Goal: Task Accomplishment & Management: Use online tool/utility

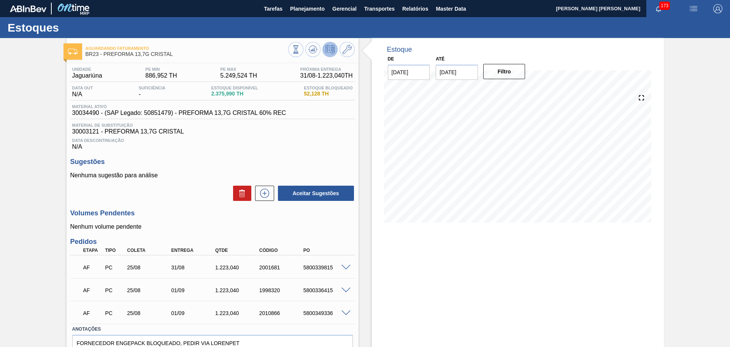
click at [349, 146] on div "Data Descontinuação N/A" at bounding box center [212, 142] width 284 height 15
click at [311, 11] on span "Planejamento" at bounding box center [307, 8] width 35 height 9
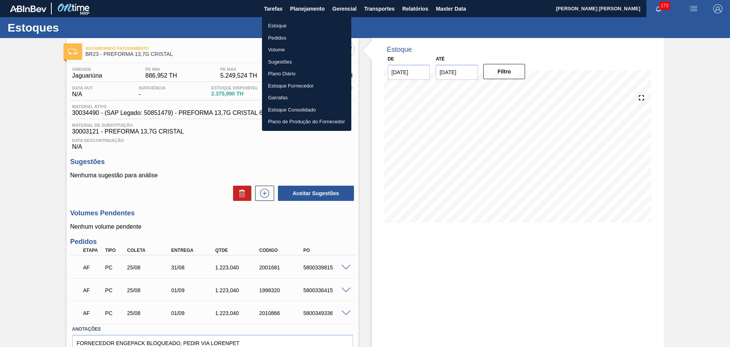
click at [286, 24] on li "Estoque" at bounding box center [306, 26] width 89 height 12
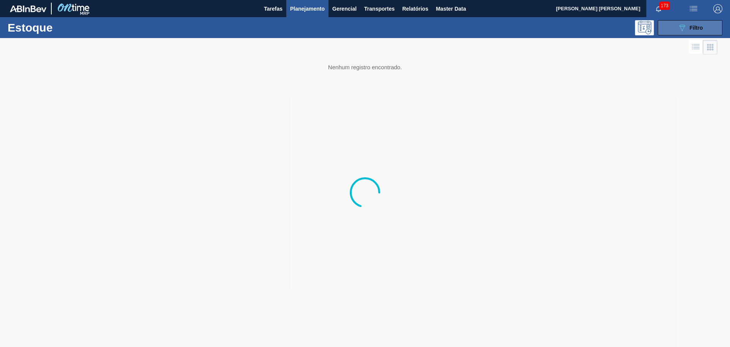
click at [652, 35] on div "Estoque 089F7B8B-B2A5-4AFE-B5C0-19BA573D28AC Filtro" at bounding box center [365, 27] width 730 height 21
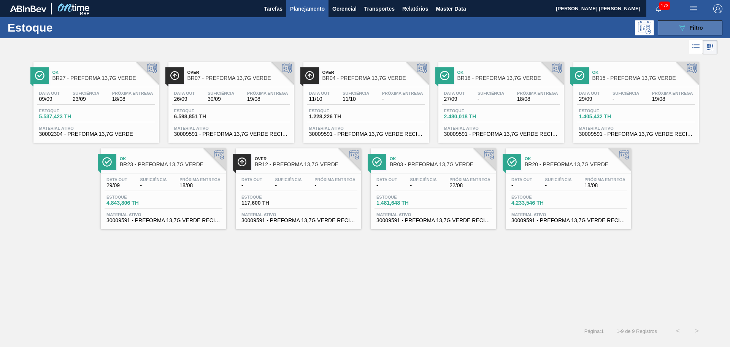
click at [673, 28] on button "089F7B8B-B2A5-4AFE-B5C0-19BA573D28AC Filtro" at bounding box center [690, 27] width 65 height 15
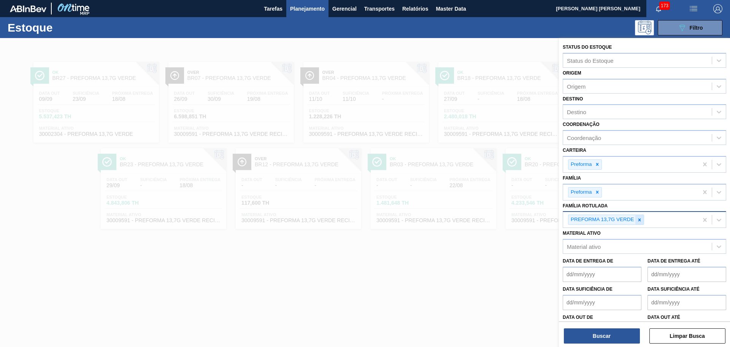
click at [639, 219] on icon at bounding box center [639, 219] width 3 height 3
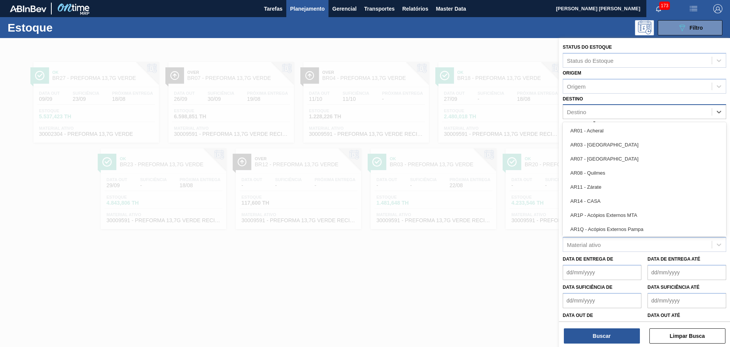
click at [586, 111] on div "Destino" at bounding box center [637, 111] width 149 height 11
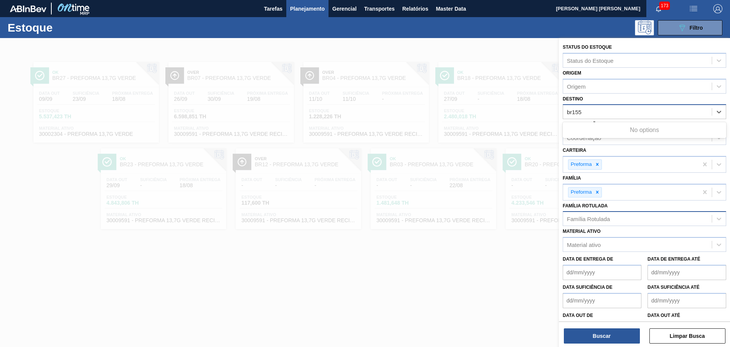
type input "br15"
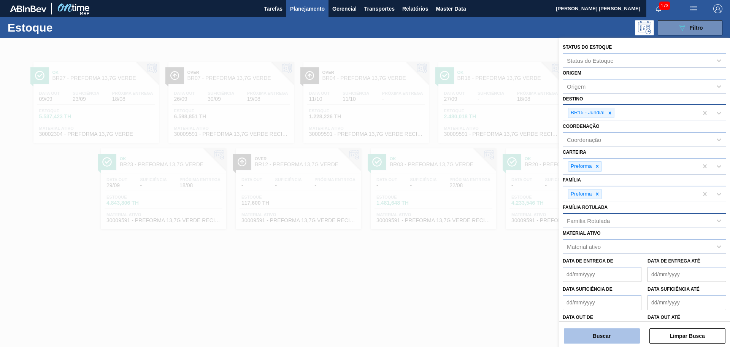
click at [588, 335] on button "Buscar" at bounding box center [602, 335] width 76 height 15
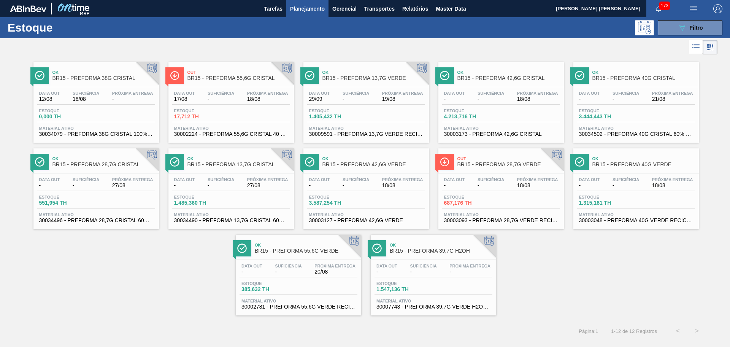
click at [638, 102] on span "-" at bounding box center [625, 99] width 27 height 6
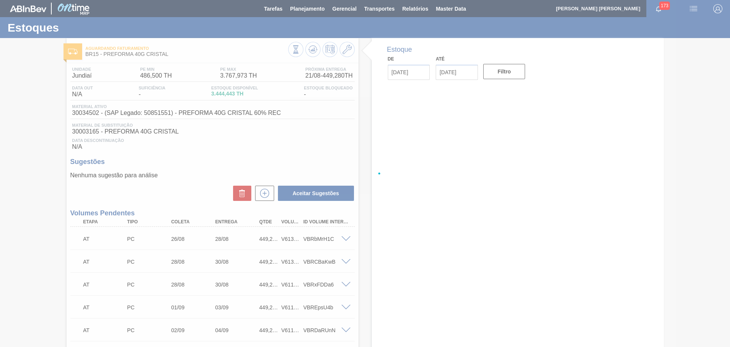
click at [304, 144] on div at bounding box center [365, 173] width 730 height 347
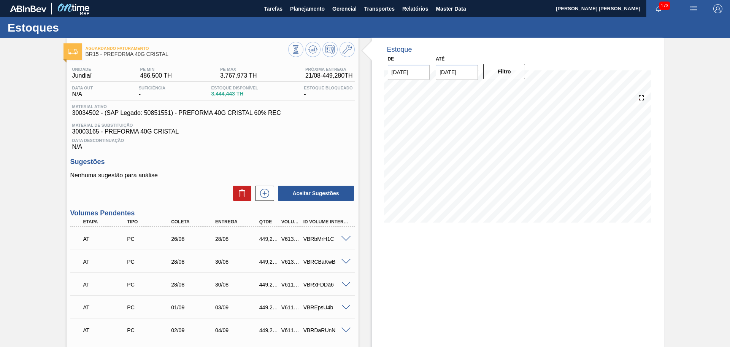
click at [351, 154] on div "Unidade Jundiaí PE MIN 486,500 TH PE MAX 3.767,973 TH Próxima Entrega 21/08 - 4…" at bounding box center [213, 346] width 292 height 566
click at [325, 141] on span "Data Descontinuação" at bounding box center [212, 140] width 281 height 5
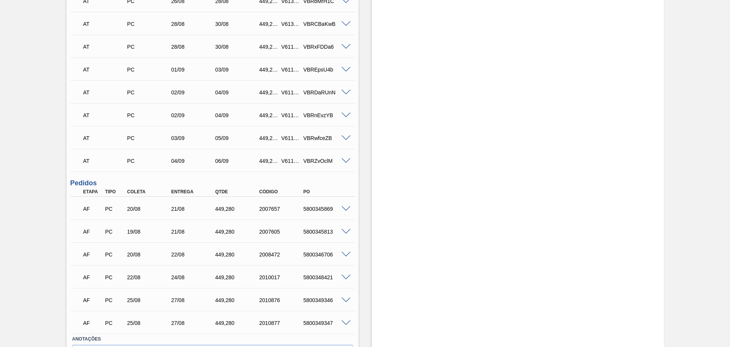
scroll to position [285, 0]
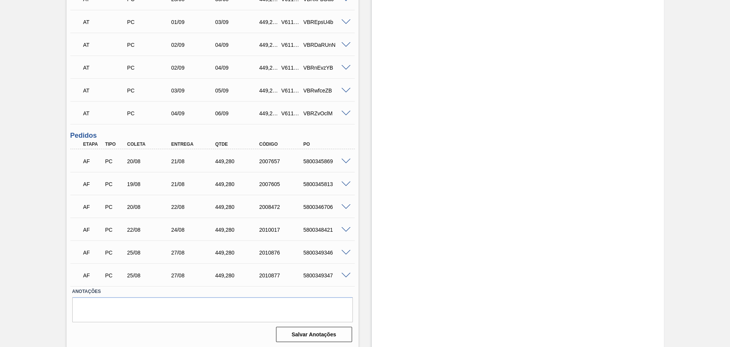
click at [352, 181] on div at bounding box center [346, 184] width 15 height 6
click at [345, 184] on span at bounding box center [345, 184] width 9 height 6
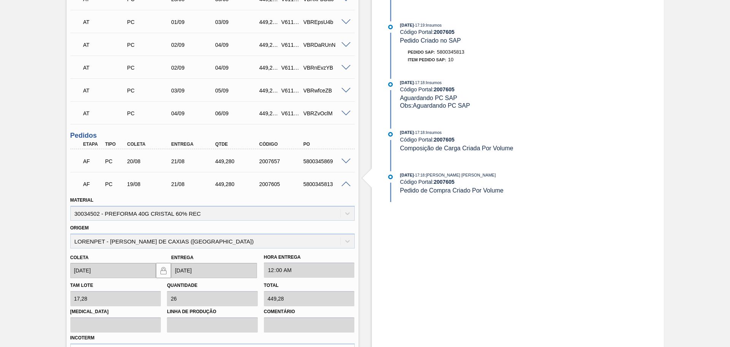
click at [345, 184] on span at bounding box center [345, 184] width 9 height 6
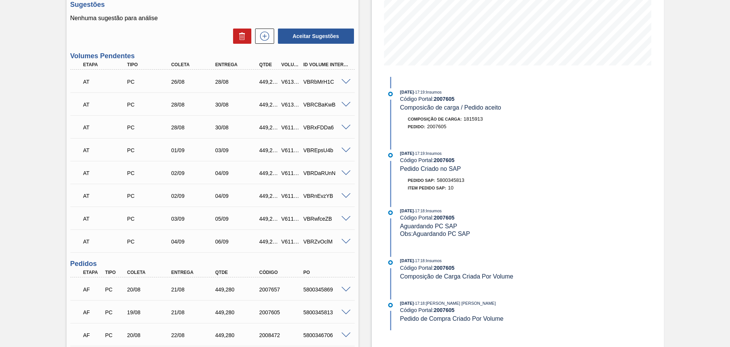
scroll to position [48, 0]
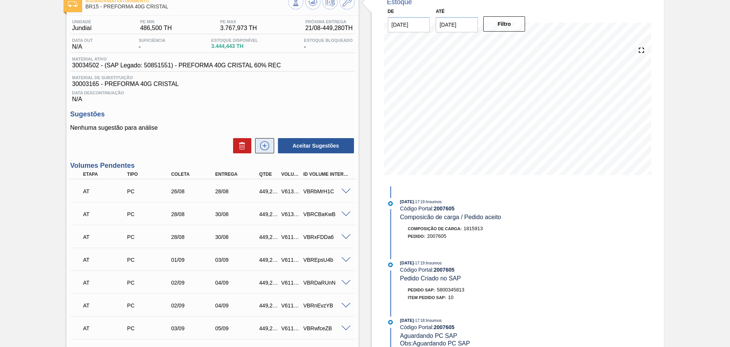
click at [264, 143] on icon at bounding box center [265, 145] width 12 height 9
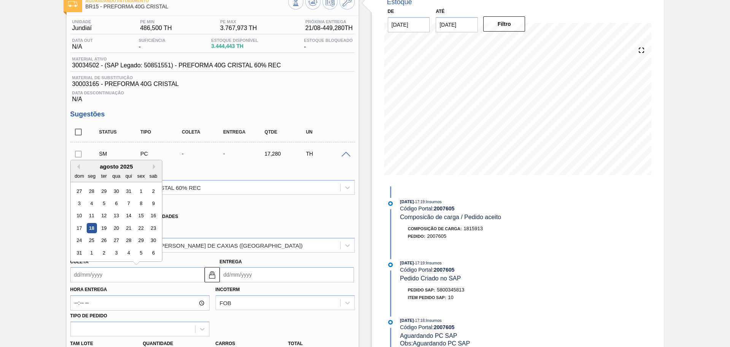
click at [107, 274] on input "Coleta" at bounding box center [137, 274] width 134 height 15
type input "1"
type input "[DATE]"
type input "19"
type input "[DATE]"
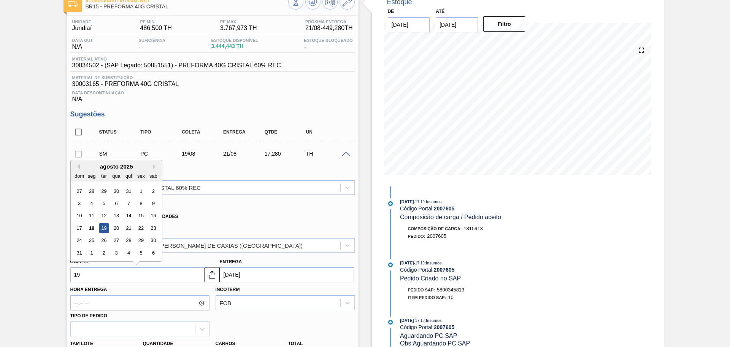
type input "[DATE]"
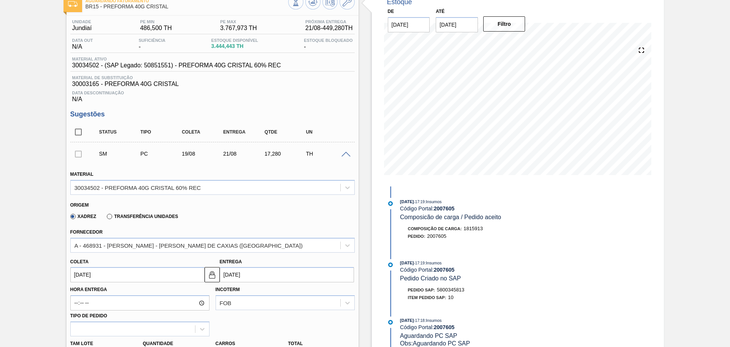
click at [237, 216] on div "Xadrez Transferência Unidades" at bounding box center [209, 215] width 278 height 15
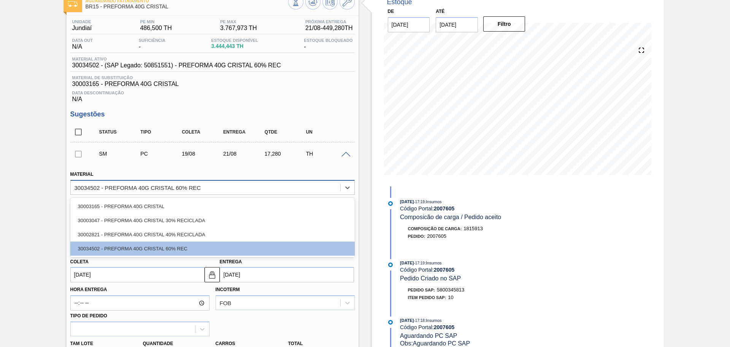
click at [214, 184] on div "30034502 - PREFORMA 40G CRISTAL 60% REC" at bounding box center [206, 187] width 270 height 11
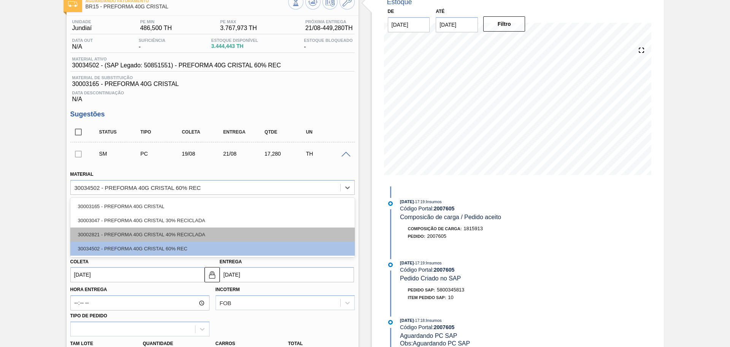
click at [181, 232] on div "30002821 - PREFORMA 40G CRISTAL 40% RECICLADA" at bounding box center [212, 234] width 284 height 14
type input "[DATE]"
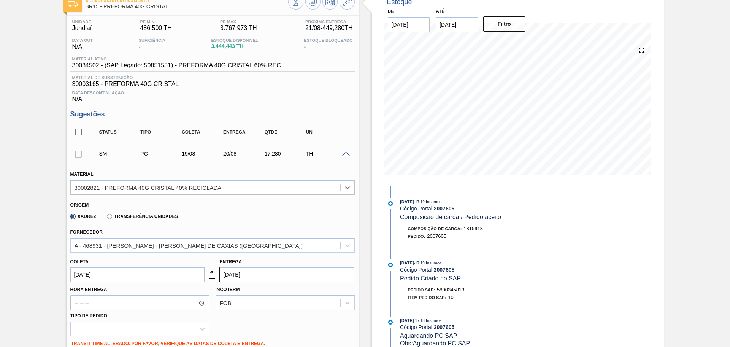
click at [81, 274] on input "[DATE]" at bounding box center [137, 274] width 134 height 15
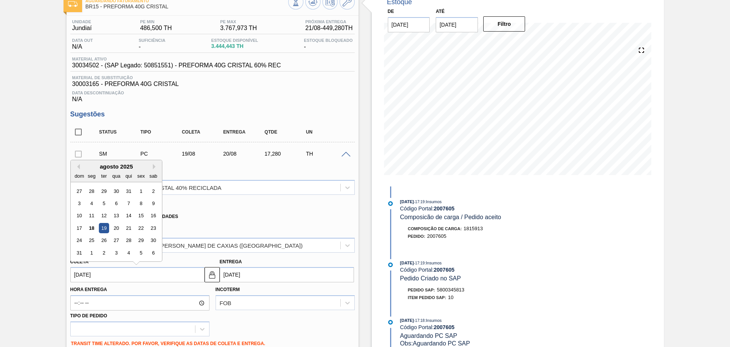
click at [115, 277] on input "[DATE]" at bounding box center [137, 274] width 134 height 15
click at [125, 274] on input "[DATE]" at bounding box center [137, 274] width 134 height 15
click at [197, 265] on div "[PERSON_NAME] [DATE] Previous Month Next Month agosto 2025 dom seg ter qua qui …" at bounding box center [137, 269] width 134 height 26
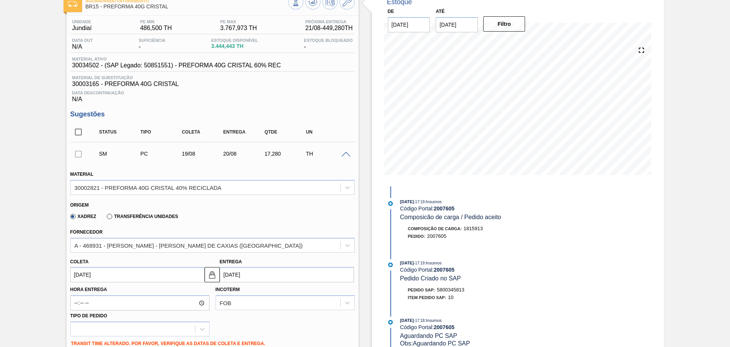
click at [114, 274] on input "[DATE]" at bounding box center [137, 274] width 134 height 15
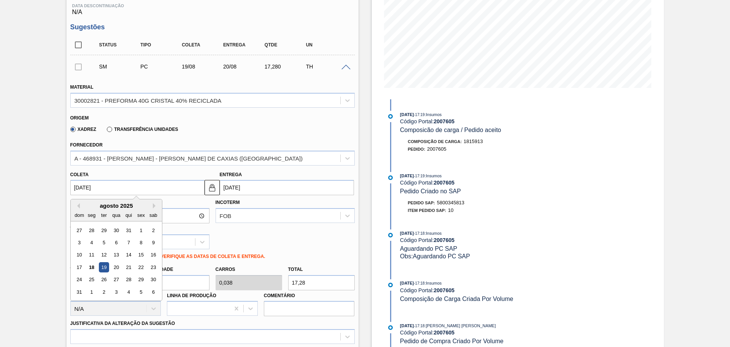
scroll to position [143, 0]
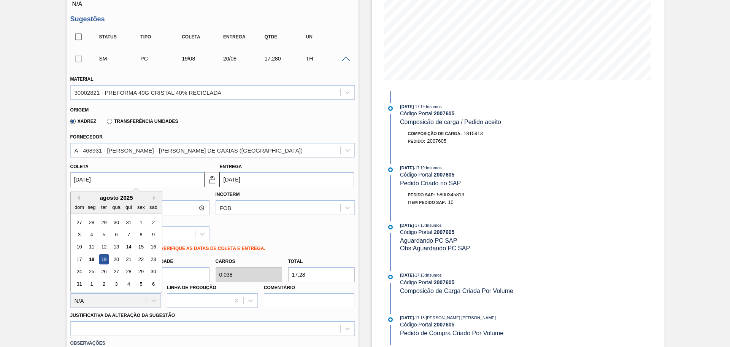
click at [105, 257] on div "19" at bounding box center [103, 259] width 10 height 10
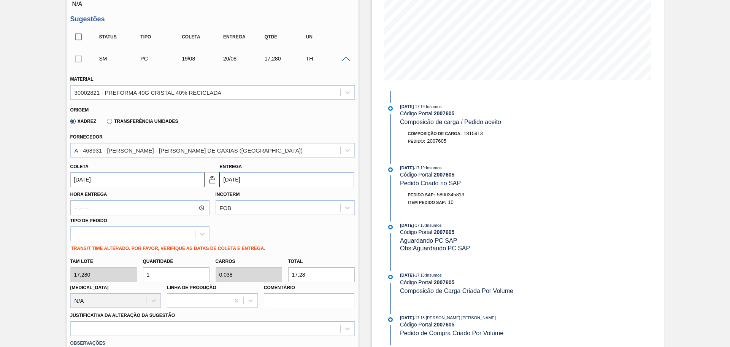
click at [117, 274] on div "[PERSON_NAME] 17,280 Quantidade 1 Carros 0,038 Total 17,28 [MEDICAL_DATA] N/A L…" at bounding box center [212, 281] width 290 height 54
type input "2"
type input "0,077"
type input "34,56"
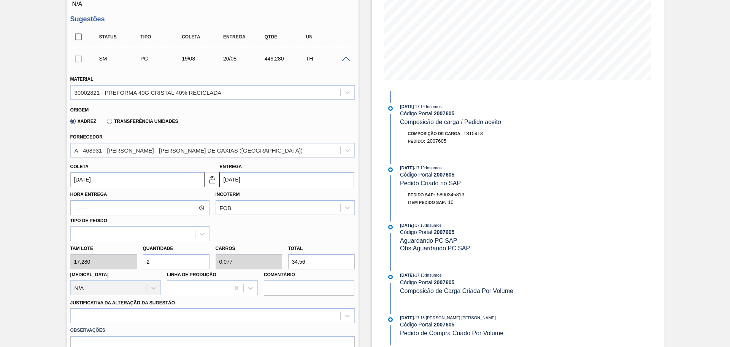
type input "26"
type input "1"
type input "449,28"
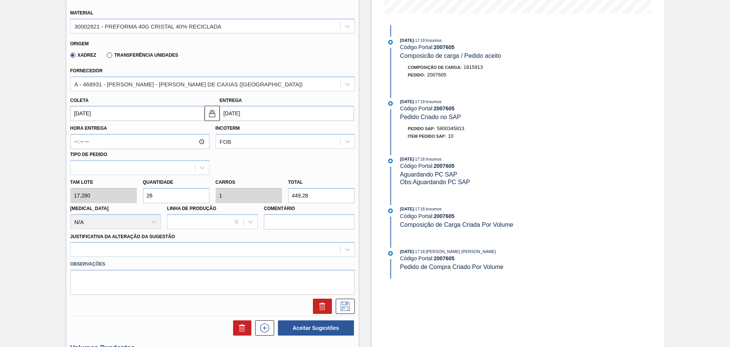
scroll to position [285, 0]
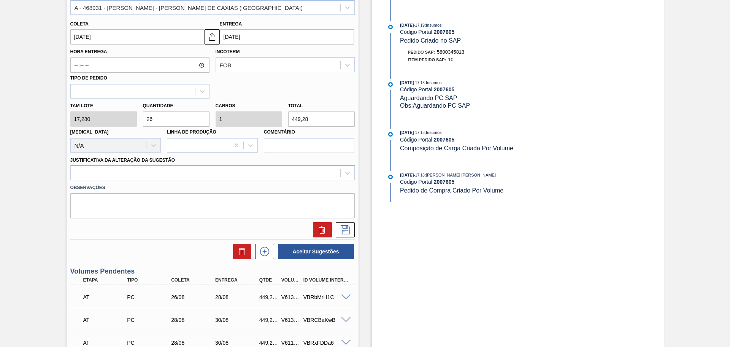
type input "26"
click at [114, 175] on div at bounding box center [206, 173] width 270 height 11
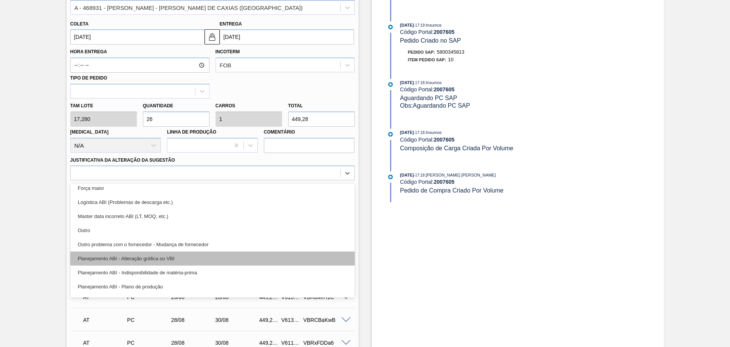
scroll to position [48, 0]
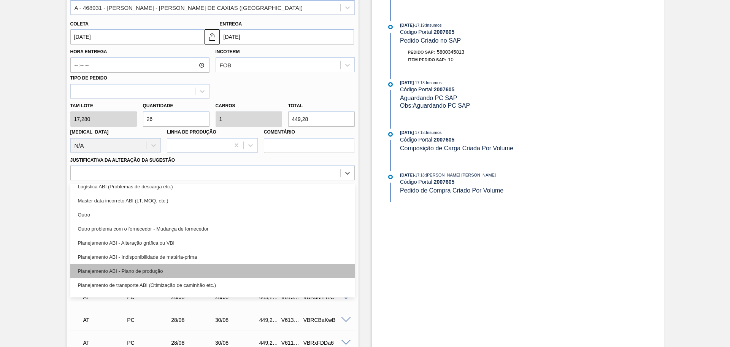
click at [128, 275] on div "Planejamento ABI - Plano de produção" at bounding box center [212, 271] width 284 height 14
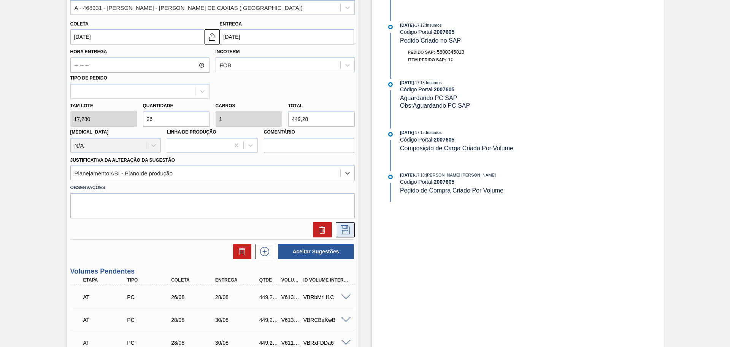
click at [349, 225] on icon at bounding box center [345, 229] width 12 height 9
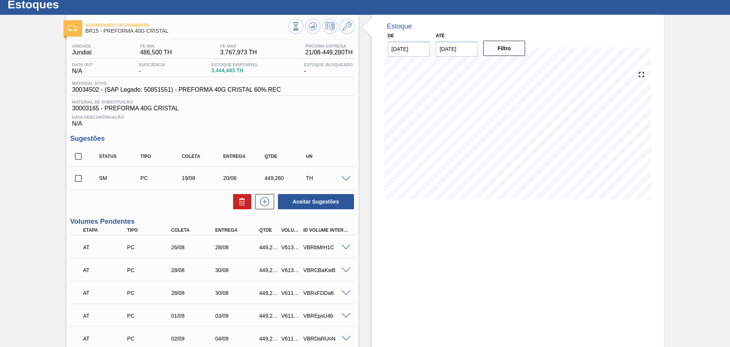
scroll to position [0, 0]
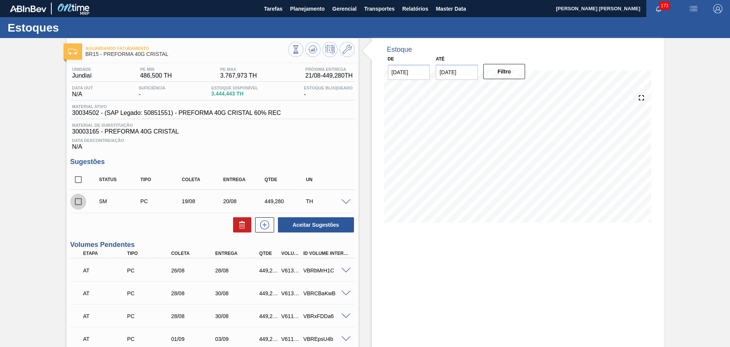
click at [81, 201] on input "checkbox" at bounding box center [78, 201] width 16 height 16
click at [318, 223] on button "Aceitar Sugestões" at bounding box center [316, 224] width 76 height 15
checkbox input "false"
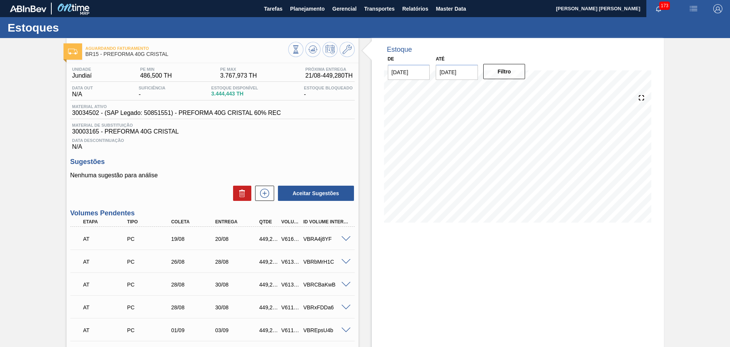
click at [292, 238] on div "V616572" at bounding box center [290, 239] width 23 height 6
click at [304, 8] on span "Planejamento" at bounding box center [307, 8] width 35 height 9
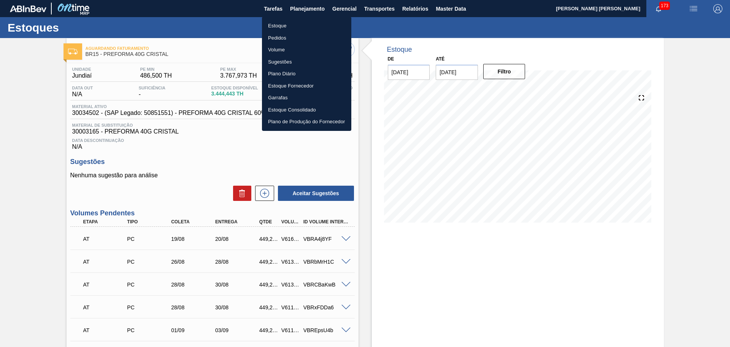
click at [388, 10] on div at bounding box center [365, 173] width 730 height 347
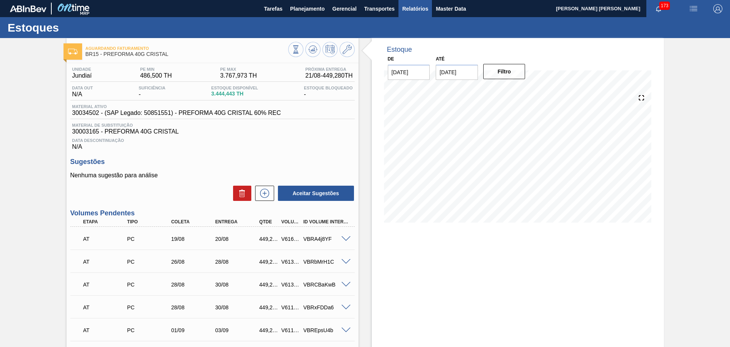
click at [407, 8] on span "Relatórios" at bounding box center [415, 8] width 26 height 9
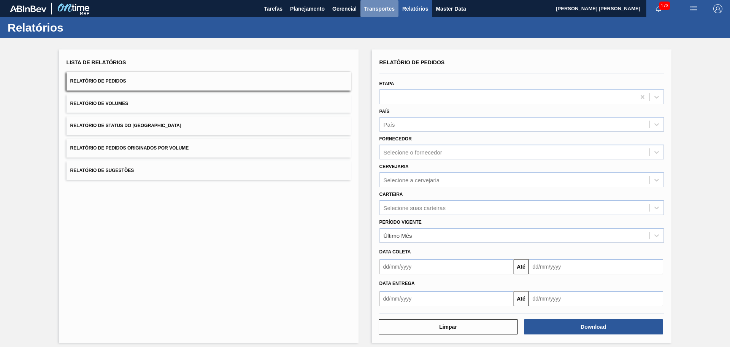
click at [364, 9] on span "Transportes" at bounding box center [379, 8] width 30 height 9
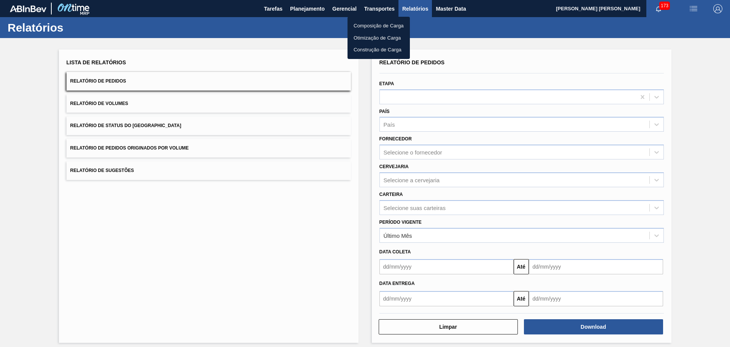
click at [382, 41] on li "Otimização de Carga" at bounding box center [378, 38] width 62 height 12
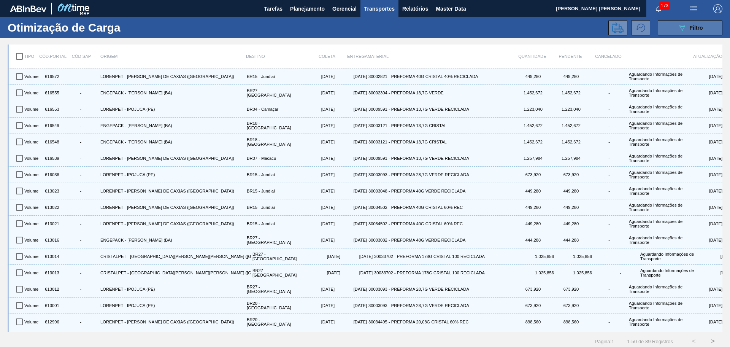
click at [692, 25] on span "Filtro" at bounding box center [696, 28] width 13 height 6
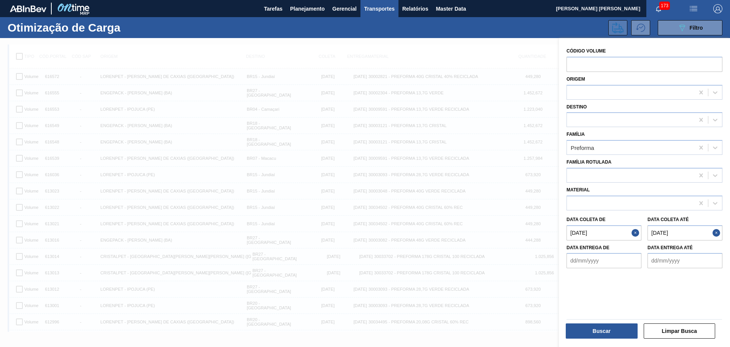
click at [615, 30] on icon at bounding box center [617, 27] width 11 height 11
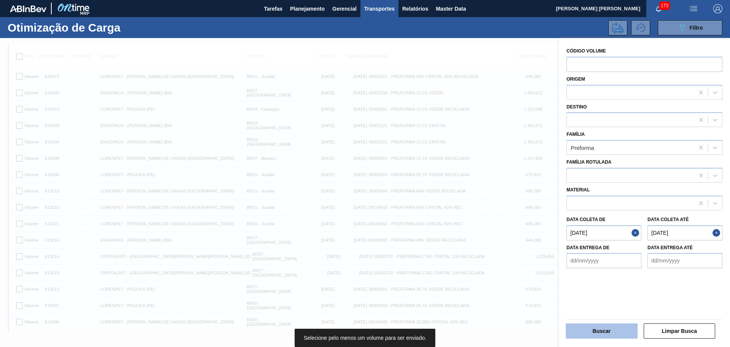
click at [599, 327] on button "Buscar" at bounding box center [602, 330] width 72 height 15
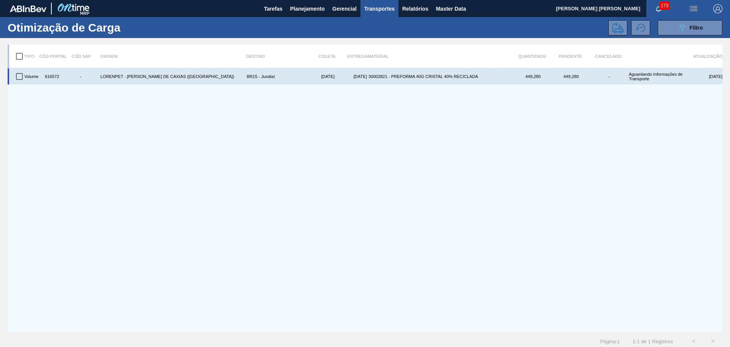
click at [52, 78] on div "616572" at bounding box center [51, 76] width 19 height 13
copy div "616572"
click at [19, 76] on input "checkbox" at bounding box center [19, 76] width 16 height 16
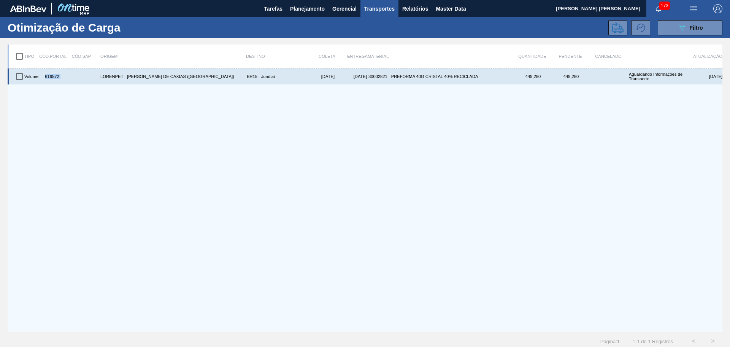
checkbox input "true"
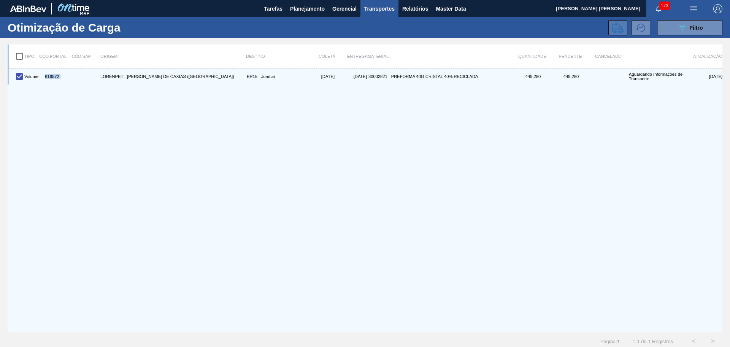
click at [623, 25] on button at bounding box center [617, 27] width 19 height 15
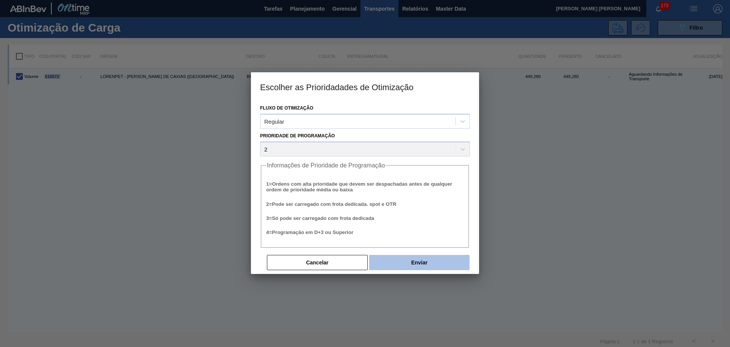
click at [411, 255] on button "Enviar" at bounding box center [419, 262] width 100 height 15
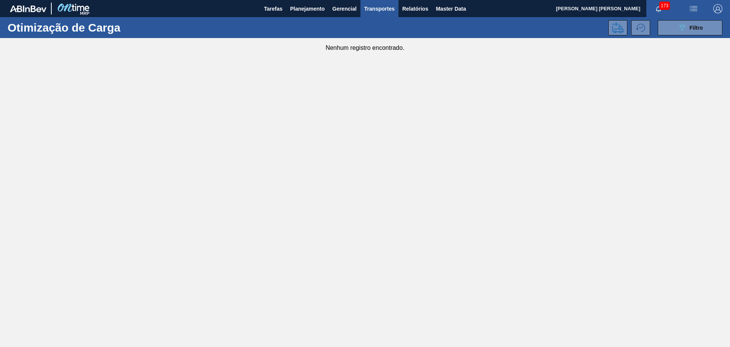
click at [206, 155] on main "Tarefas Planejamento Gerencial Transportes Relatórios Master Data [PERSON_NAME]…" at bounding box center [365, 173] width 730 height 347
